Goal: Task Accomplishment & Management: Complete application form

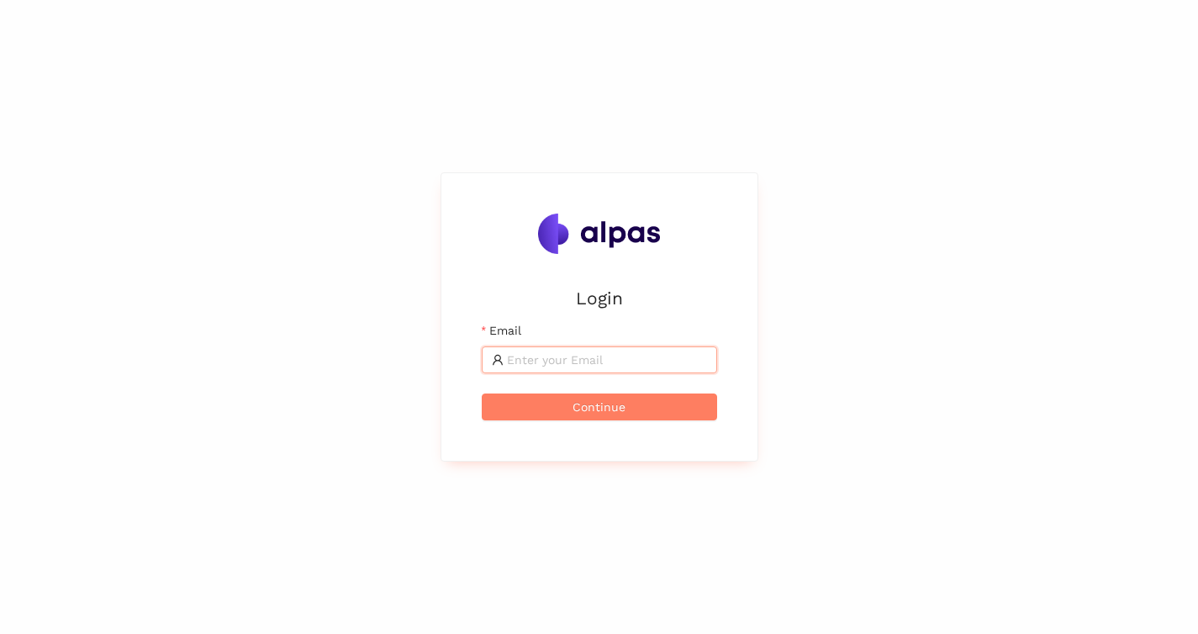
click at [547, 359] on input "Email" at bounding box center [607, 360] width 200 height 19
click at [635, 363] on input "Email" at bounding box center [607, 360] width 200 height 19
